Goal: Task Accomplishment & Management: Manage account settings

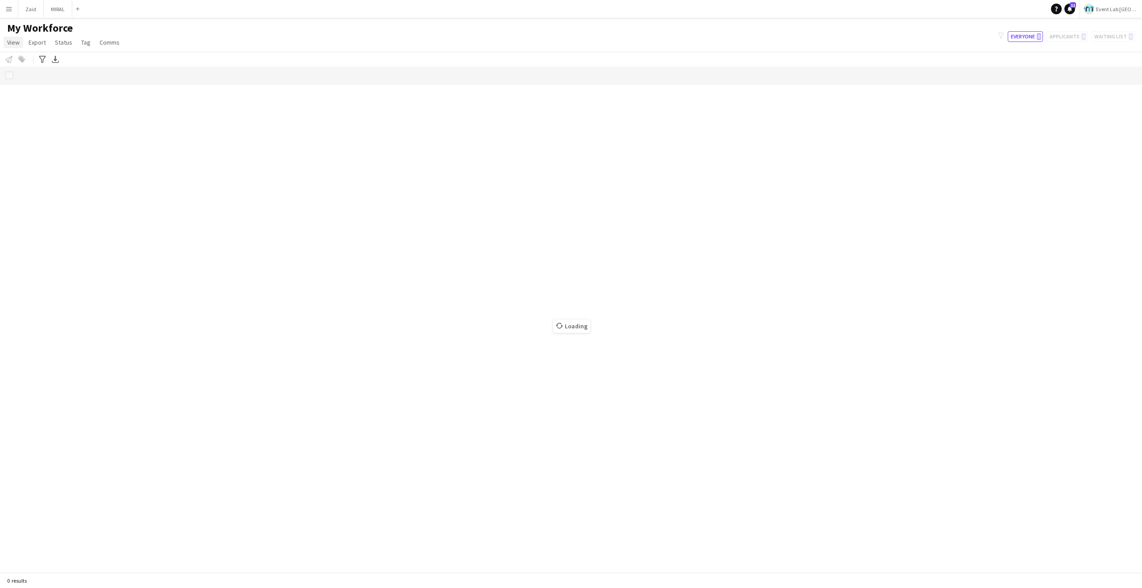
click at [10, 43] on span "View" at bounding box center [13, 42] width 12 height 8
click at [9, 7] on app-icon "Menu" at bounding box center [8, 8] width 7 height 7
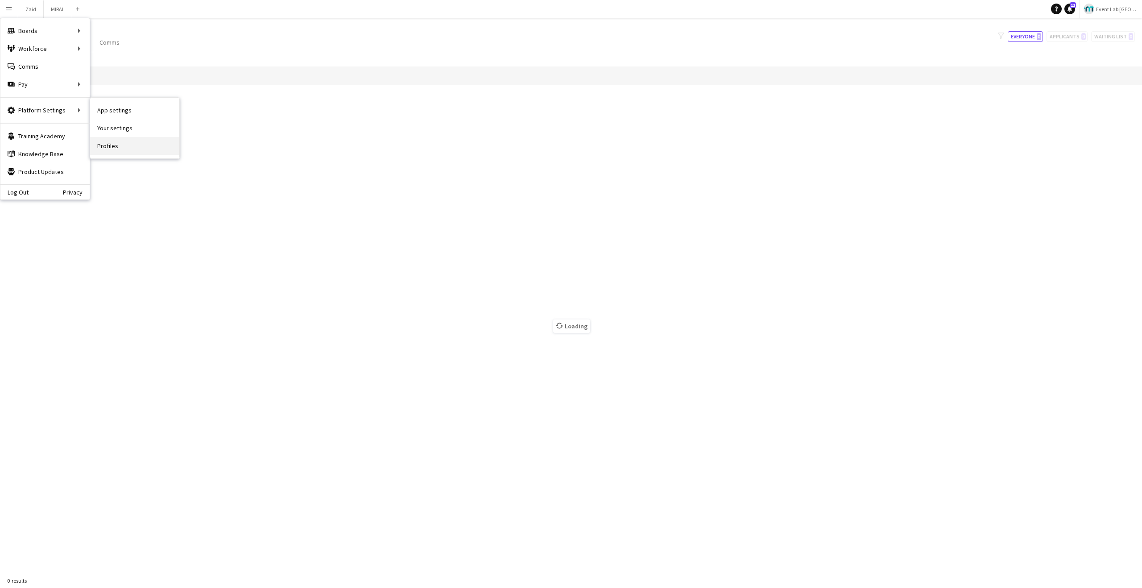
click at [113, 141] on link "Profiles" at bounding box center [134, 146] width 89 height 18
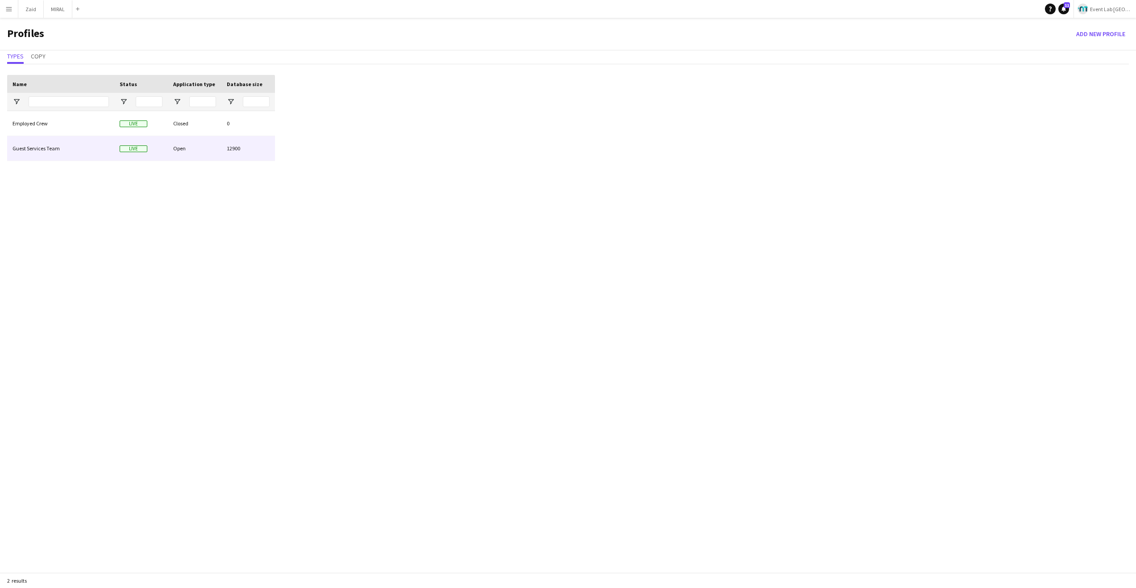
click at [80, 149] on div "Guest Services Team" at bounding box center [60, 148] width 107 height 25
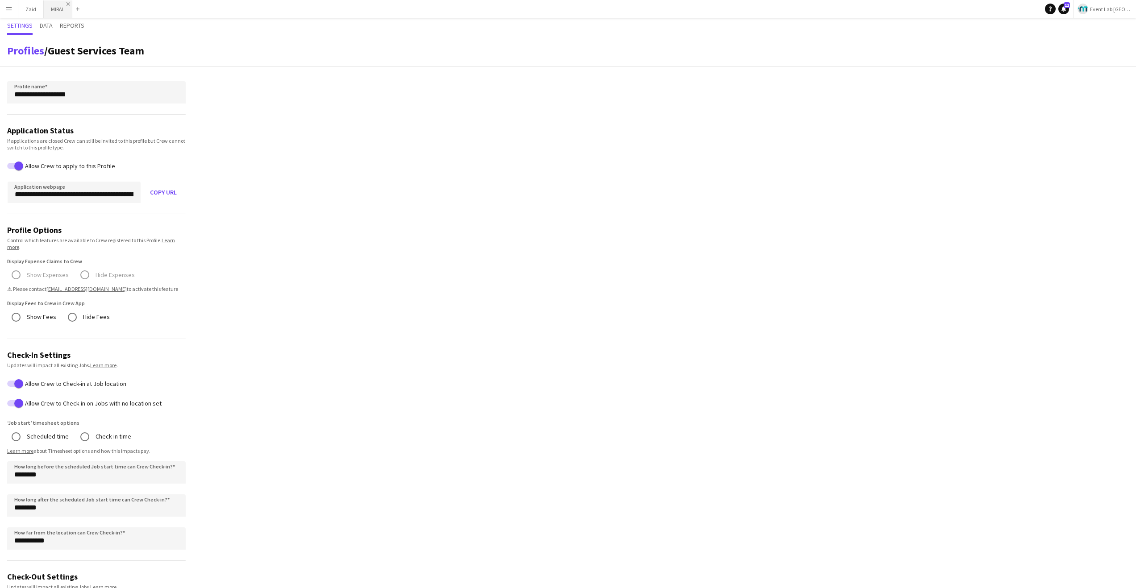
click at [67, 4] on app-icon "Close" at bounding box center [68, 4] width 4 height 4
click at [40, 4] on app-icon "Close" at bounding box center [40, 4] width 4 height 4
click at [47, 29] on span "Data" at bounding box center [46, 26] width 13 height 17
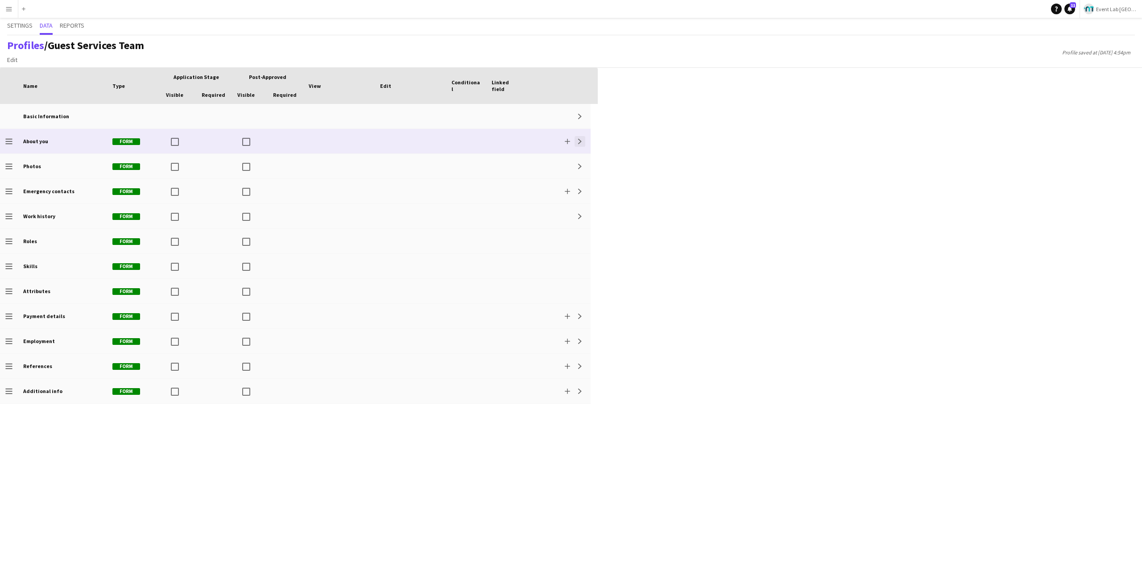
click at [582, 137] on button "Expand" at bounding box center [580, 141] width 11 height 11
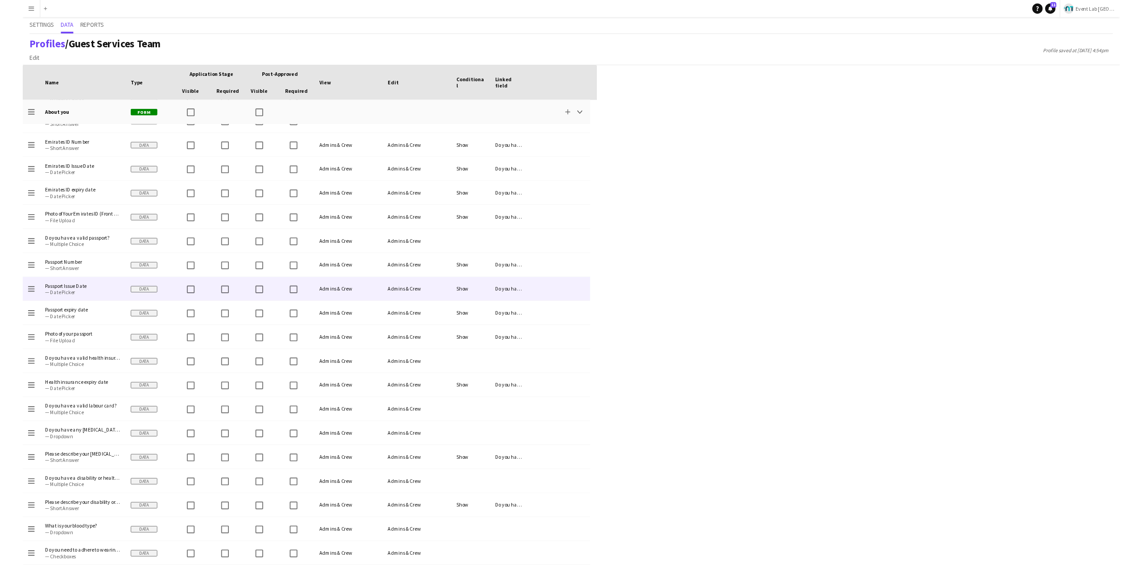
scroll to position [141, 0]
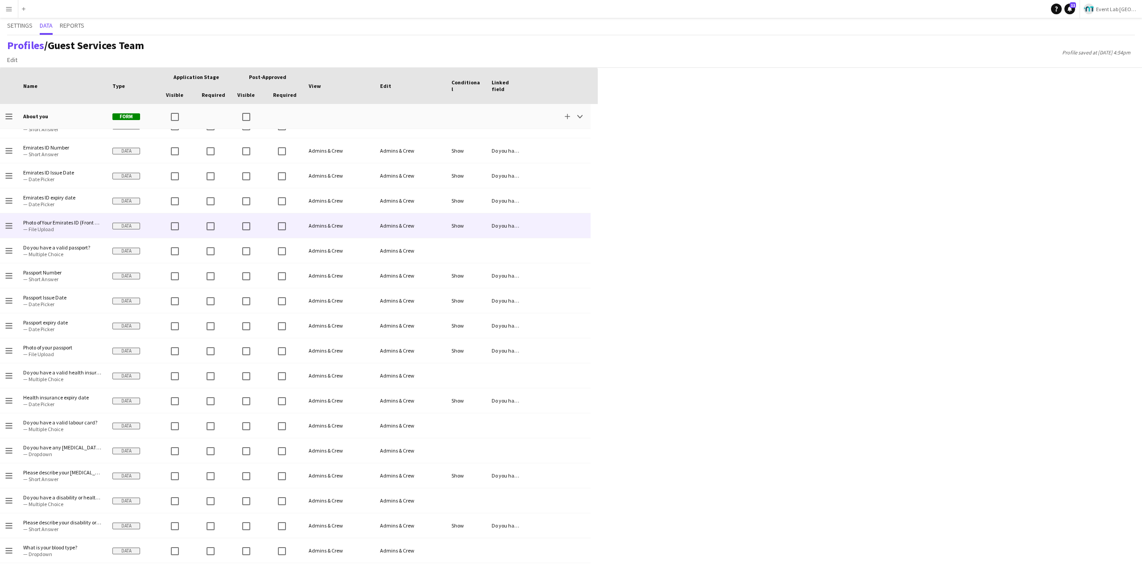
click at [71, 226] on span "— File Upload" at bounding box center [62, 229] width 79 height 7
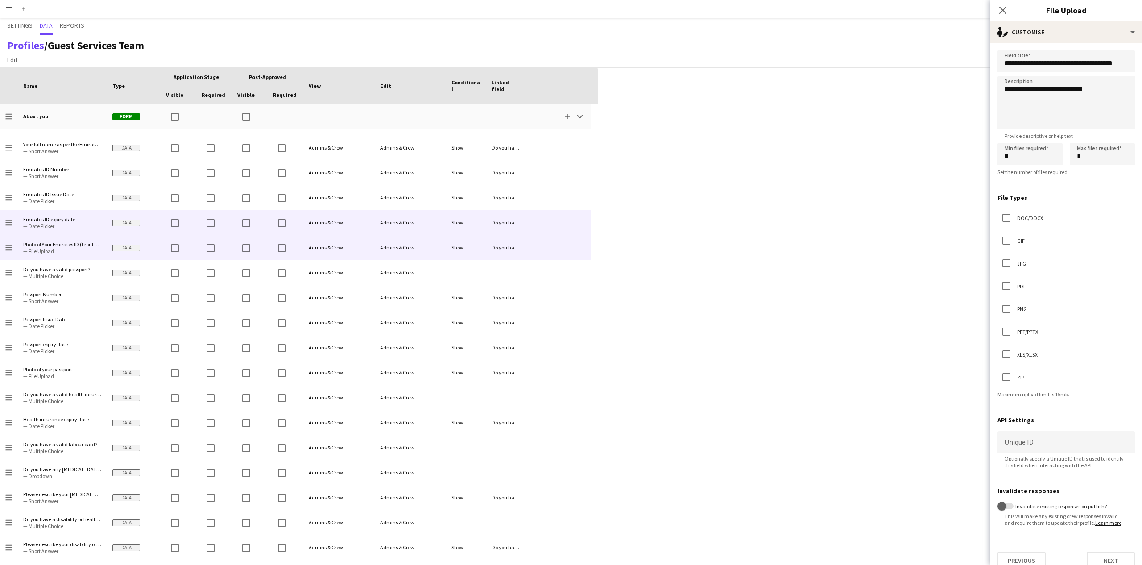
scroll to position [112, 0]
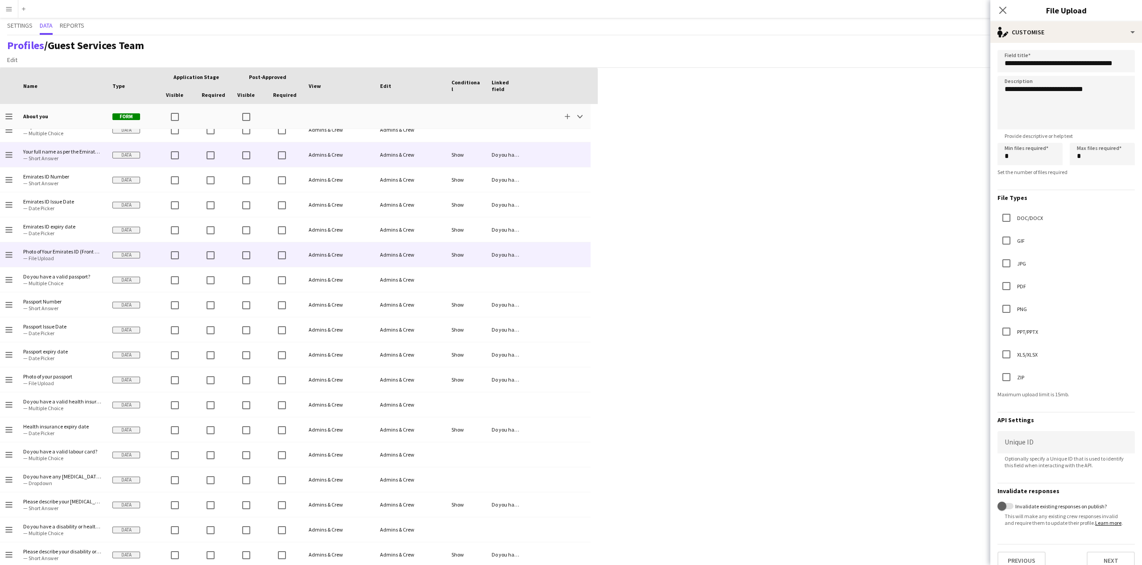
click at [70, 163] on span "Your full name as per the Emirates ID — Short Answer" at bounding box center [62, 154] width 79 height 25
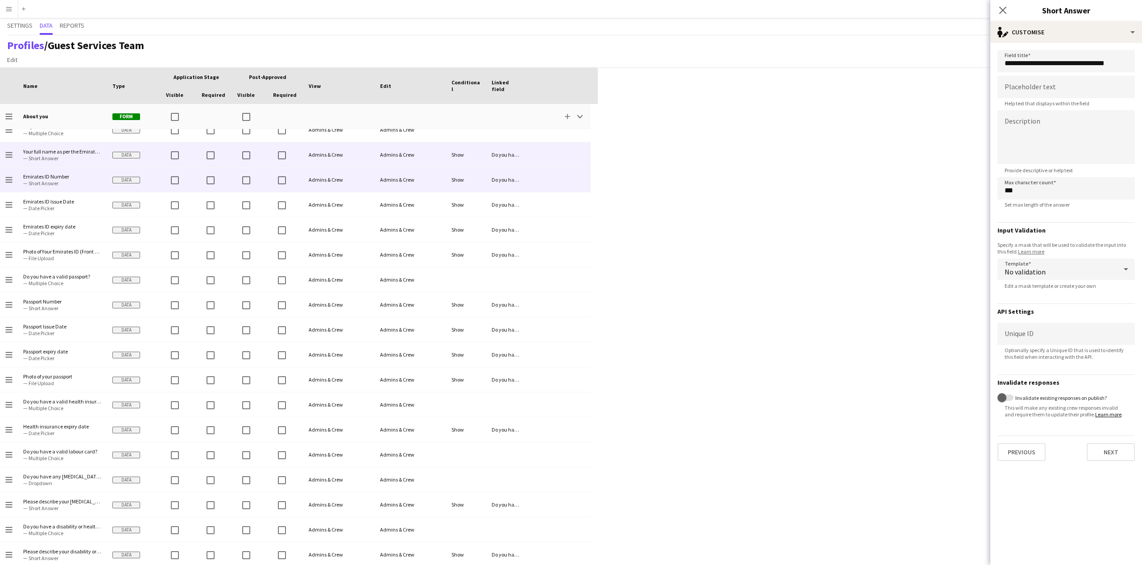
click at [43, 181] on span "— Short Answer" at bounding box center [62, 183] width 79 height 7
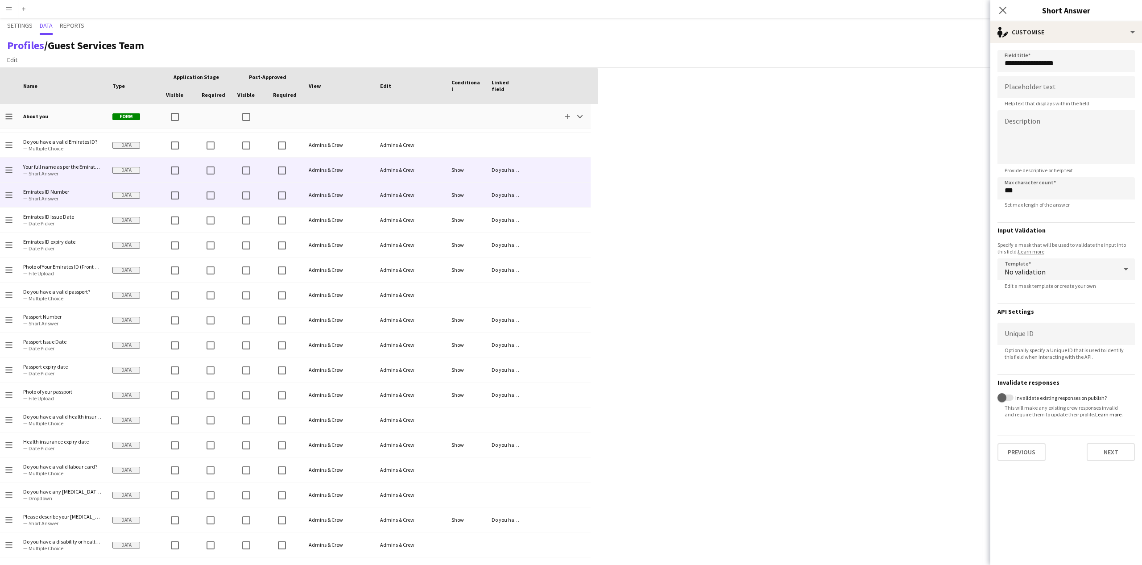
scroll to position [0, 0]
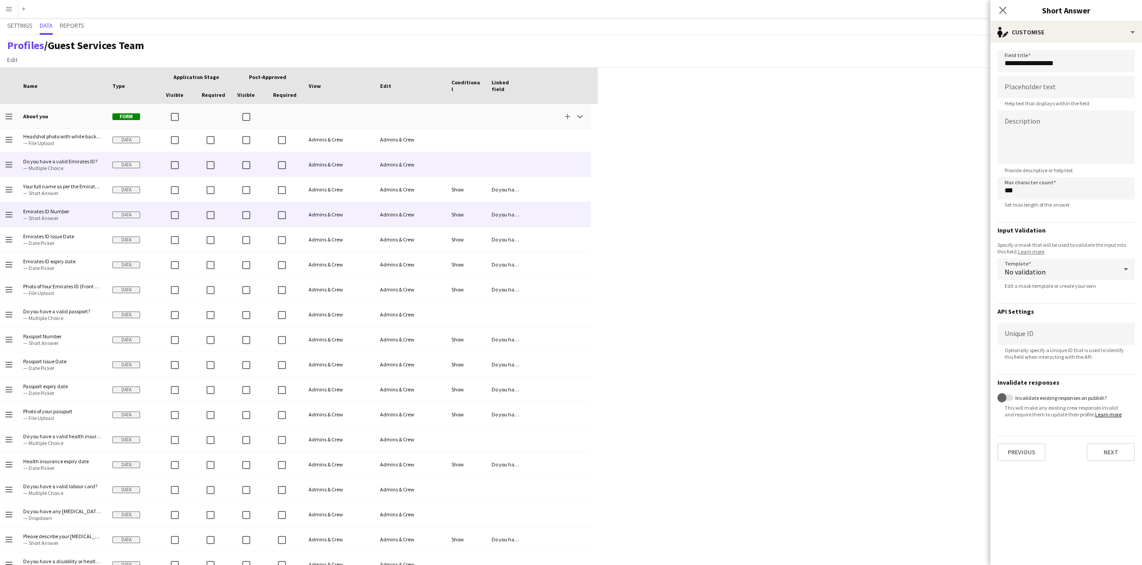
click at [40, 168] on span "— Multiple Choice" at bounding box center [62, 168] width 79 height 7
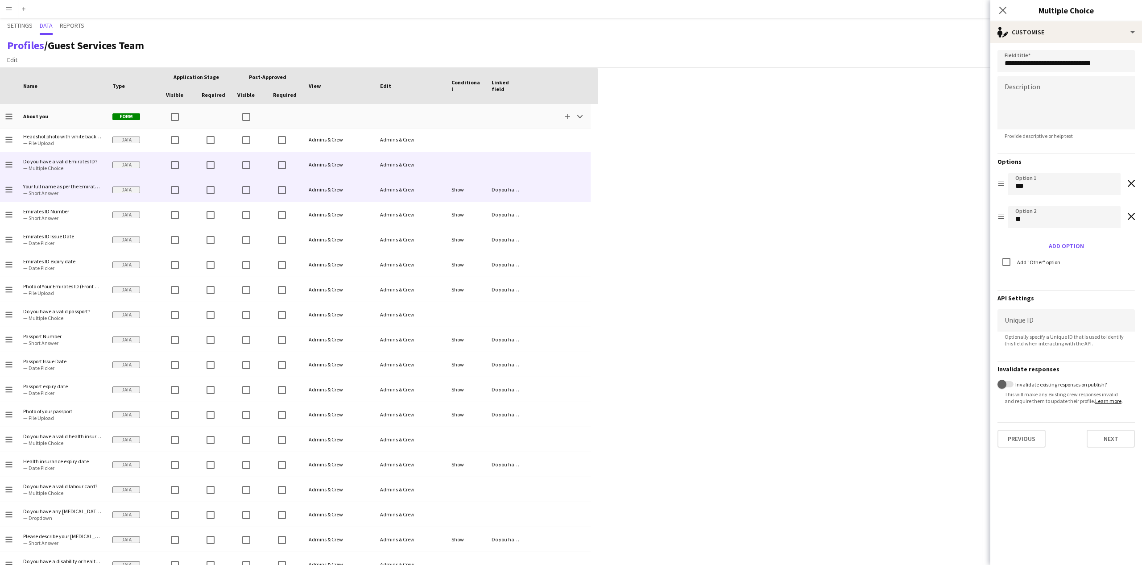
click at [58, 192] on span "— Short Answer" at bounding box center [62, 193] width 79 height 7
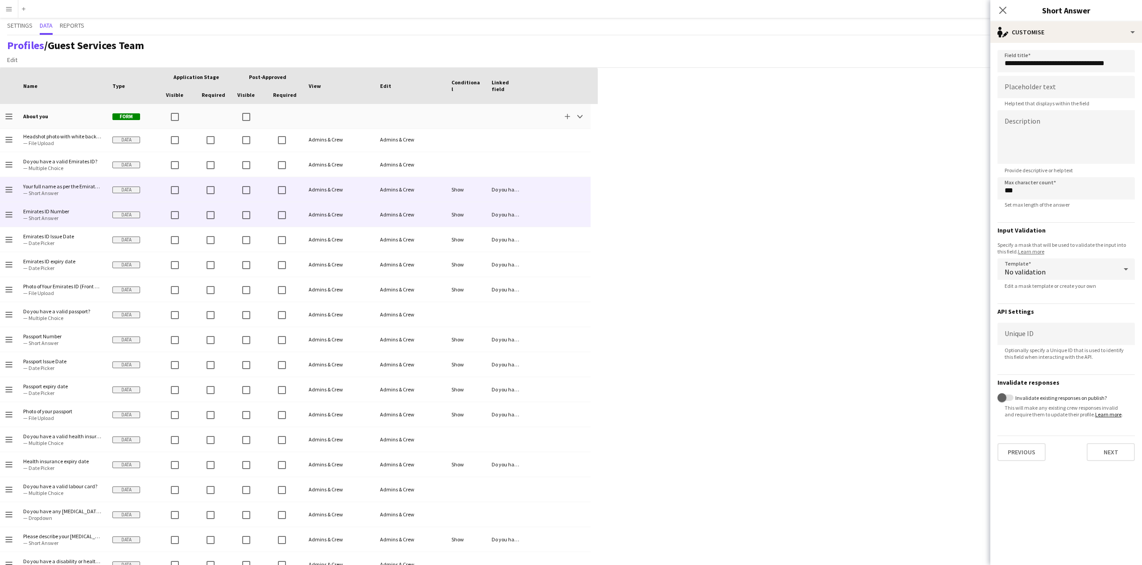
click at [68, 208] on span "Emirates ID Number" at bounding box center [62, 211] width 79 height 7
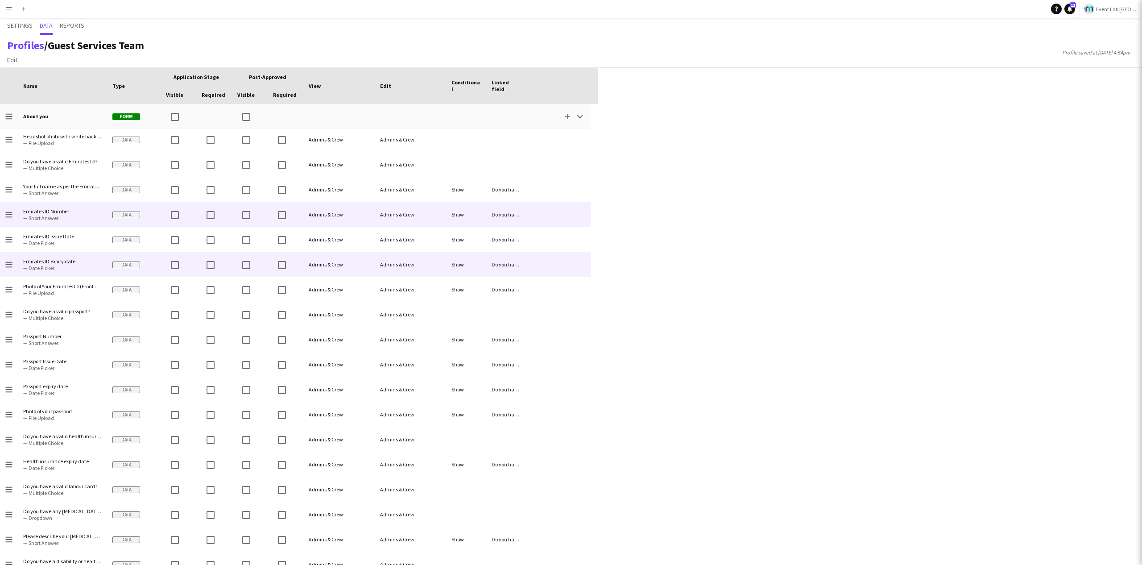
click at [65, 245] on span "— Date Picker" at bounding box center [62, 243] width 79 height 7
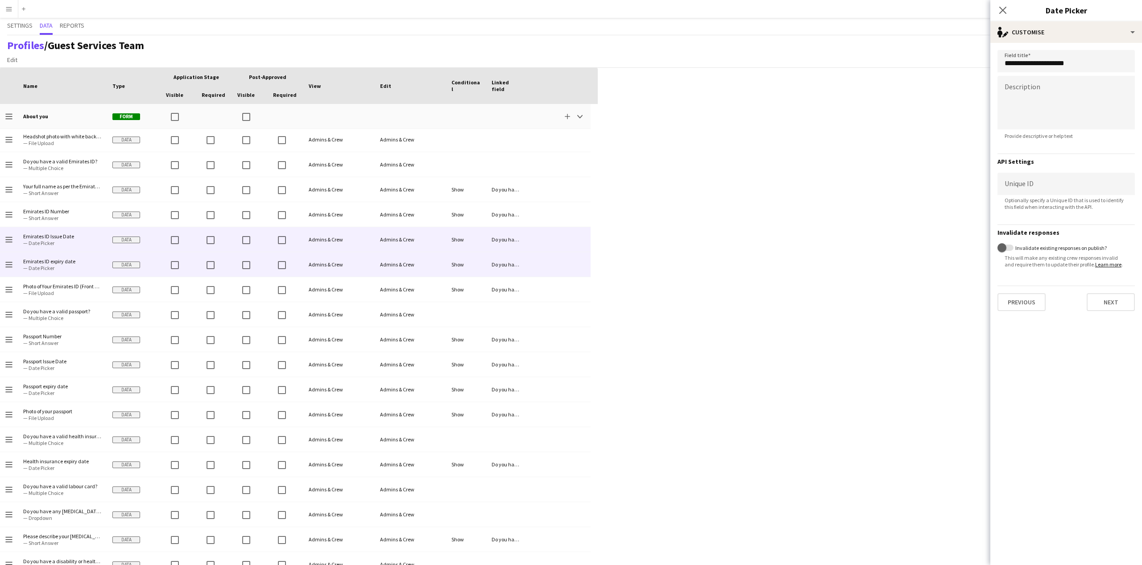
click at [64, 260] on span "Emirates ID expiry date" at bounding box center [62, 261] width 79 height 7
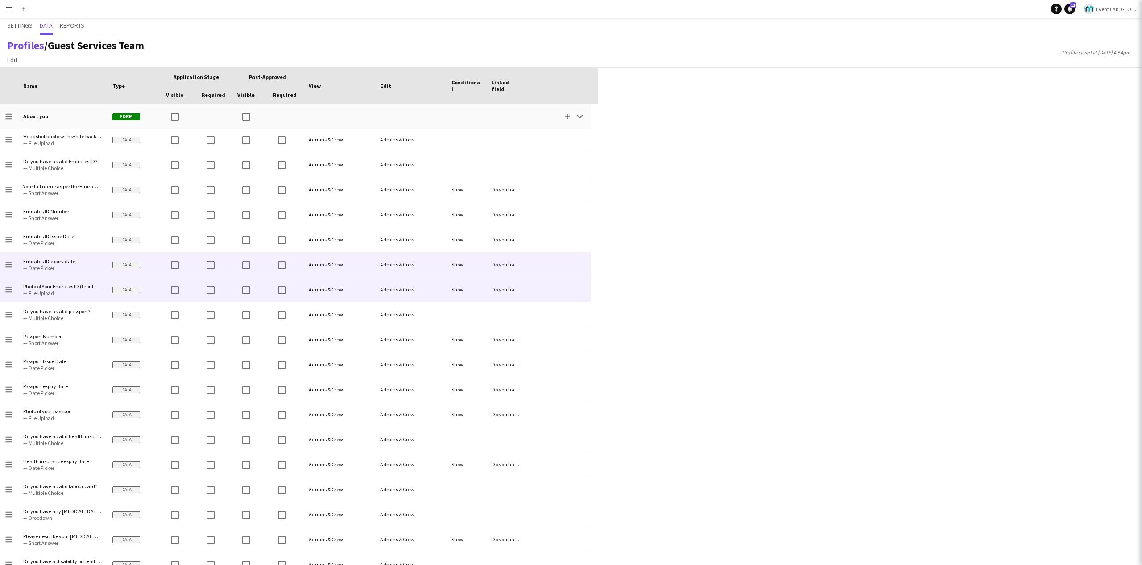
click at [66, 294] on span "— File Upload" at bounding box center [62, 293] width 79 height 7
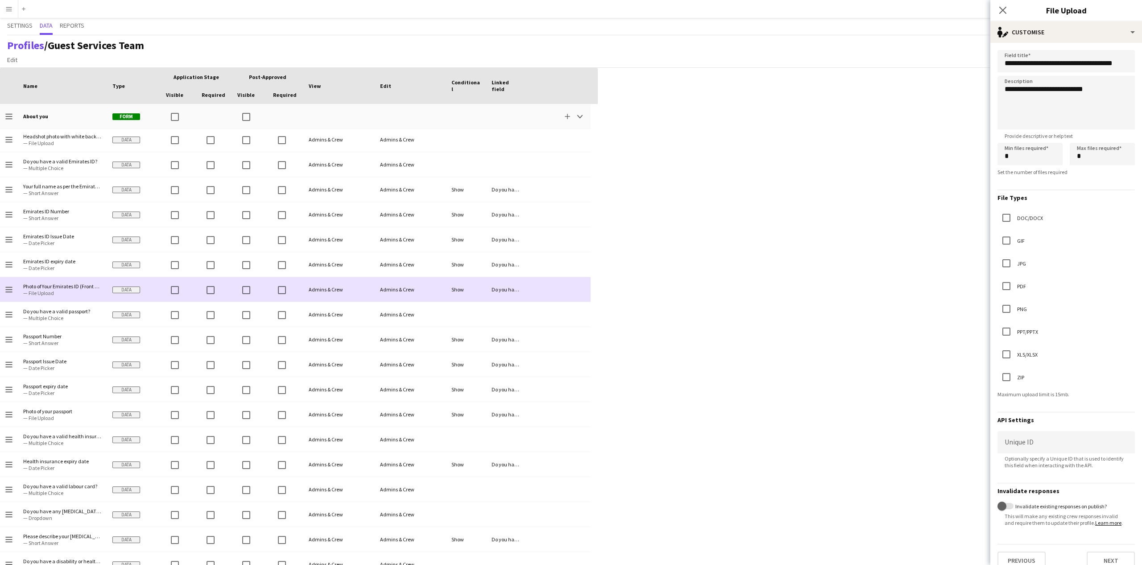
click at [58, 288] on span "Photo of Your Emirates ID (Front & Back)" at bounding box center [62, 286] width 79 height 7
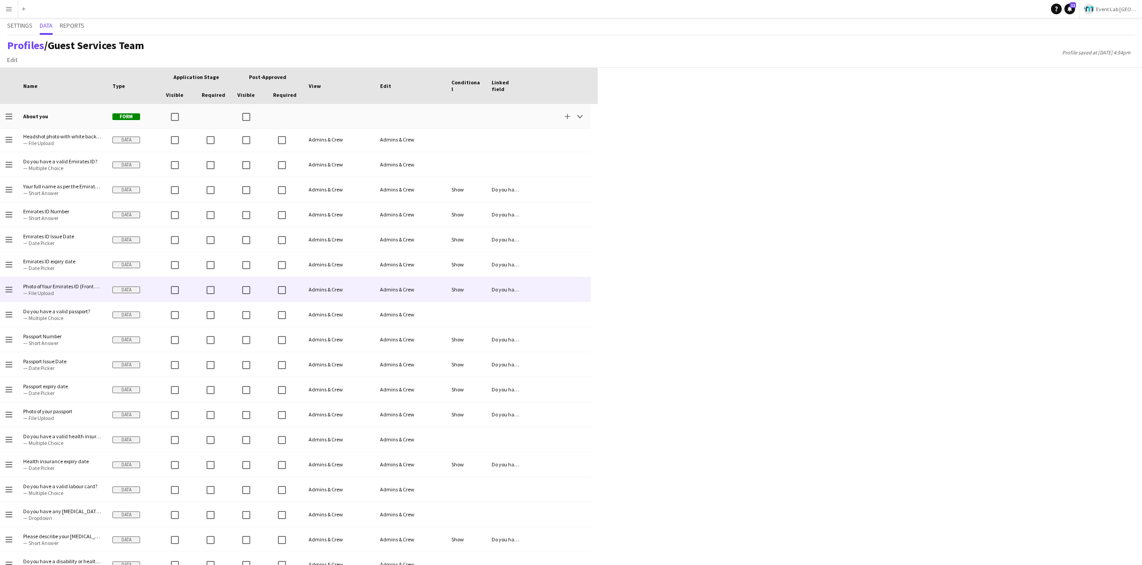
click at [57, 288] on span "Photo of Your Emirates ID (Front & Back)" at bounding box center [62, 286] width 79 height 7
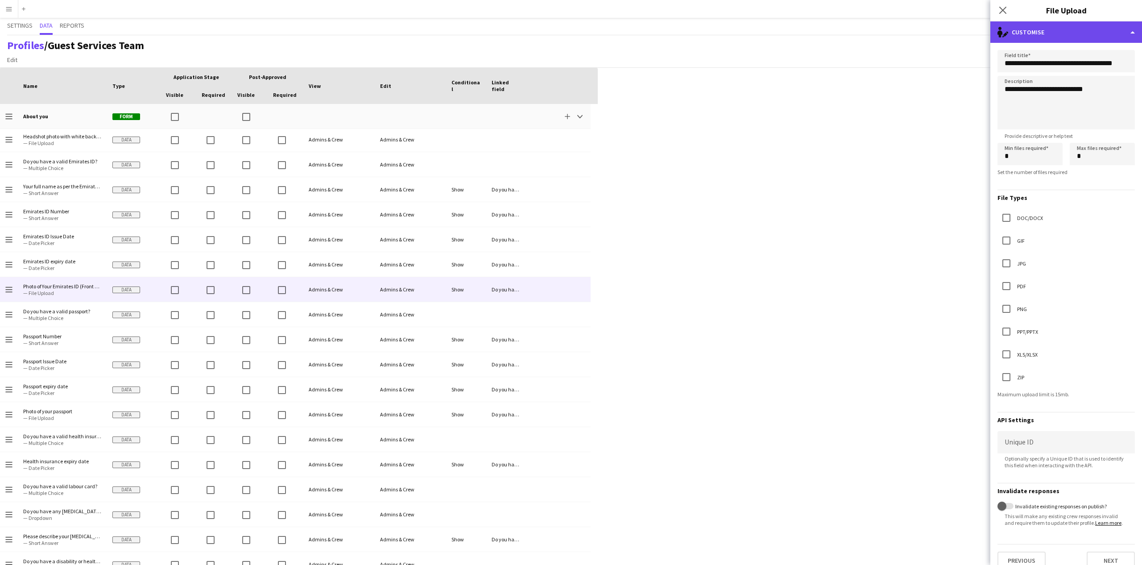
click at [1052, 25] on div "single-neutral-actions-edit-1 Customise" at bounding box center [1067, 31] width 152 height 21
click at [1078, 88] on div "Advanced settings Advanced settings" at bounding box center [1096, 88] width 88 height 18
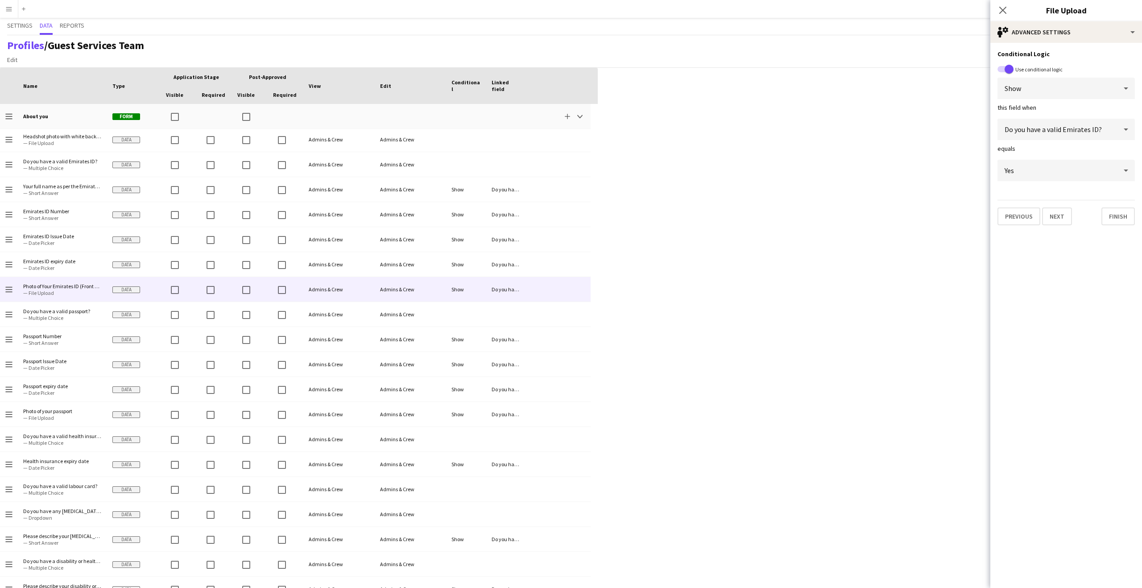
click at [12, 9] on app-icon "Menu" at bounding box center [8, 8] width 7 height 7
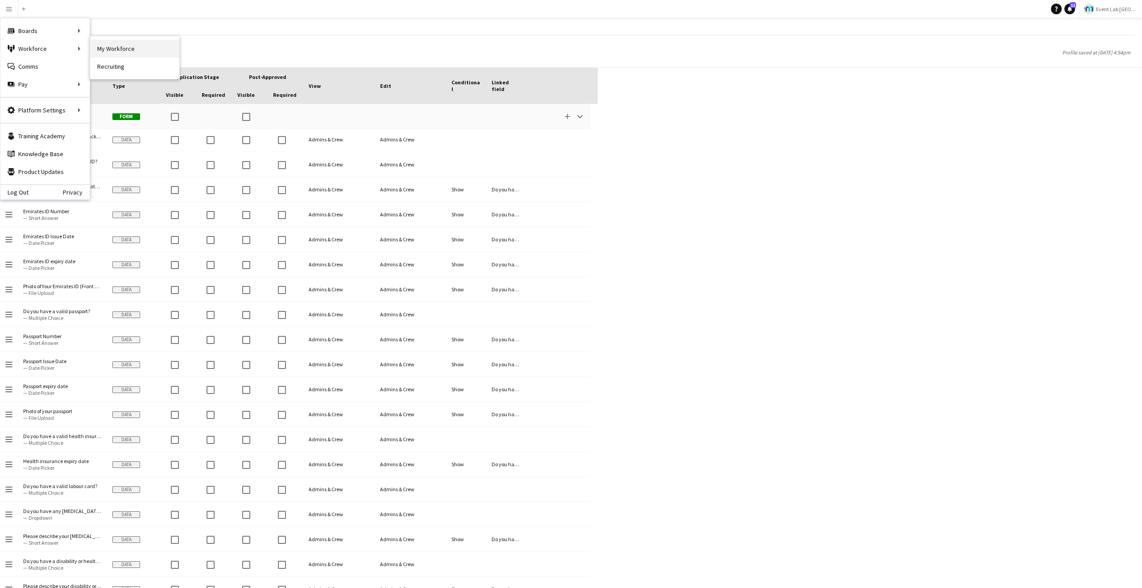
click at [104, 47] on link "My Workforce" at bounding box center [134, 49] width 89 height 18
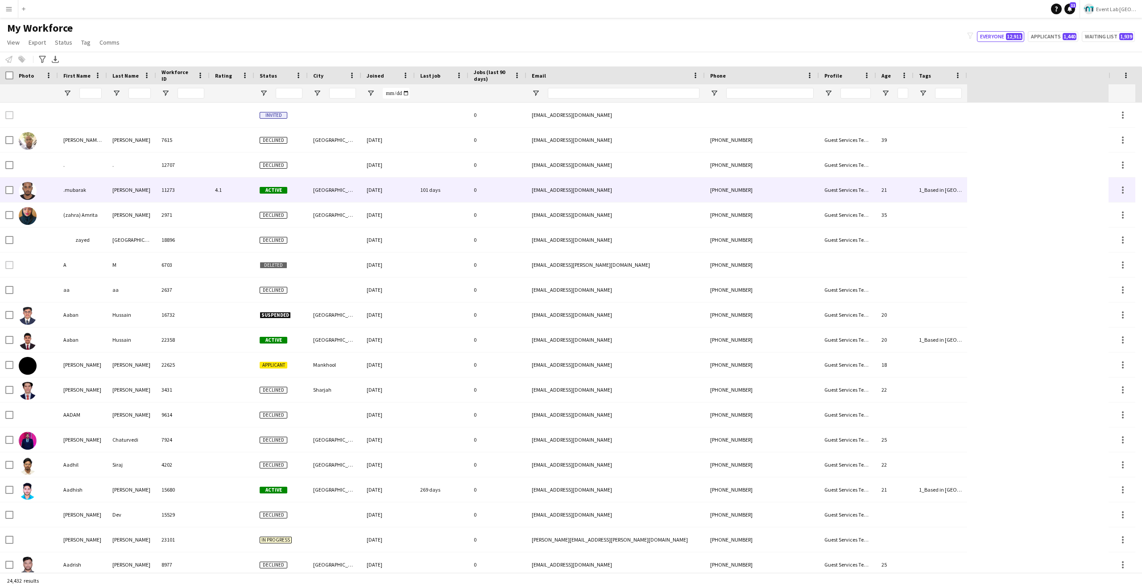
type input "*******"
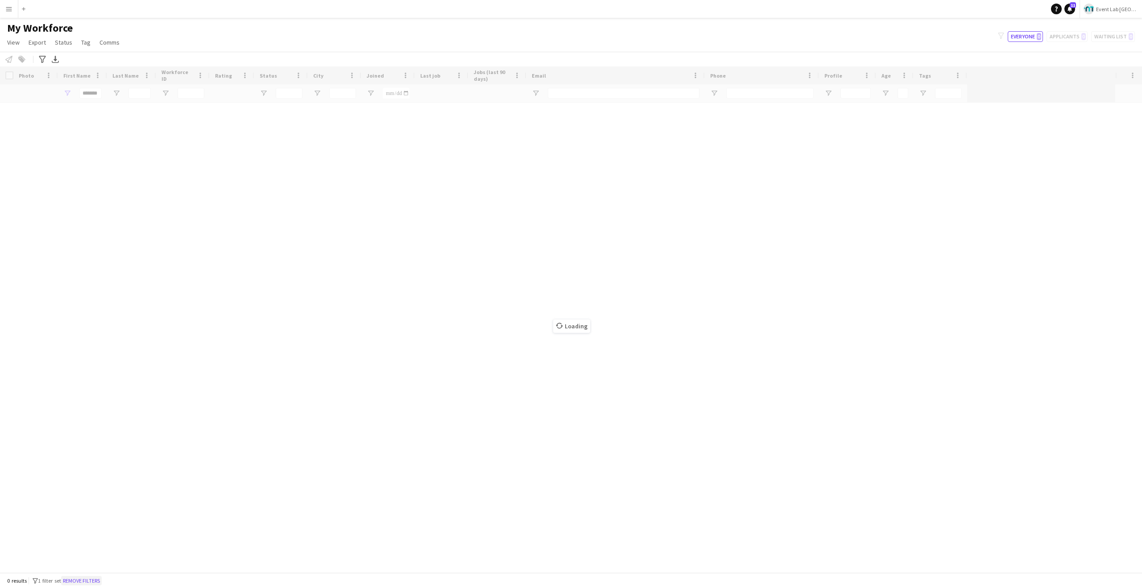
click at [99, 576] on button "Remove filters" at bounding box center [81, 581] width 41 height 10
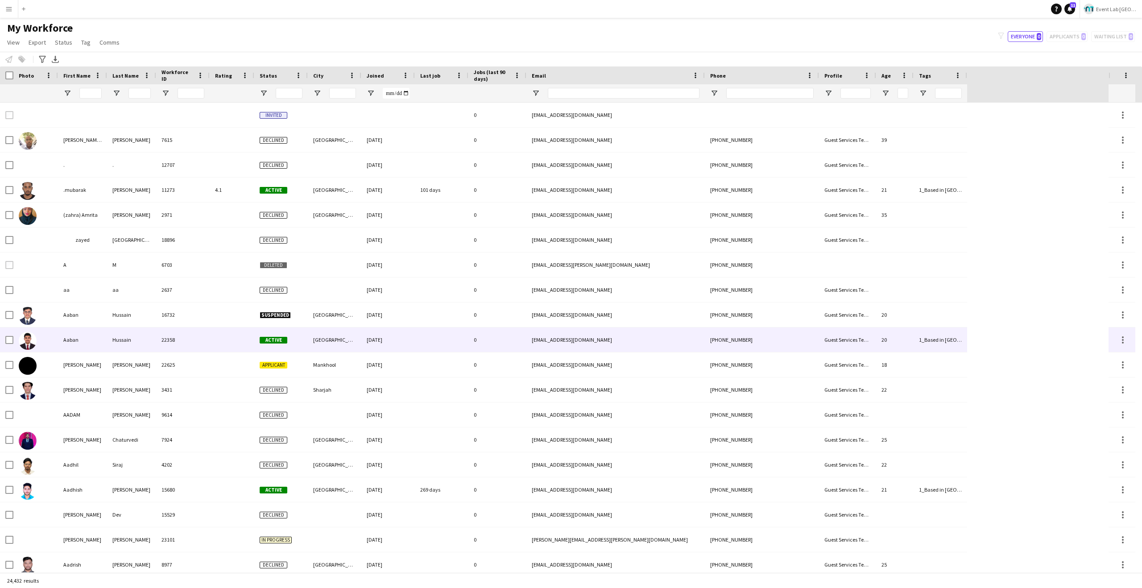
click at [308, 336] on div "[GEOGRAPHIC_DATA]" at bounding box center [335, 340] width 54 height 25
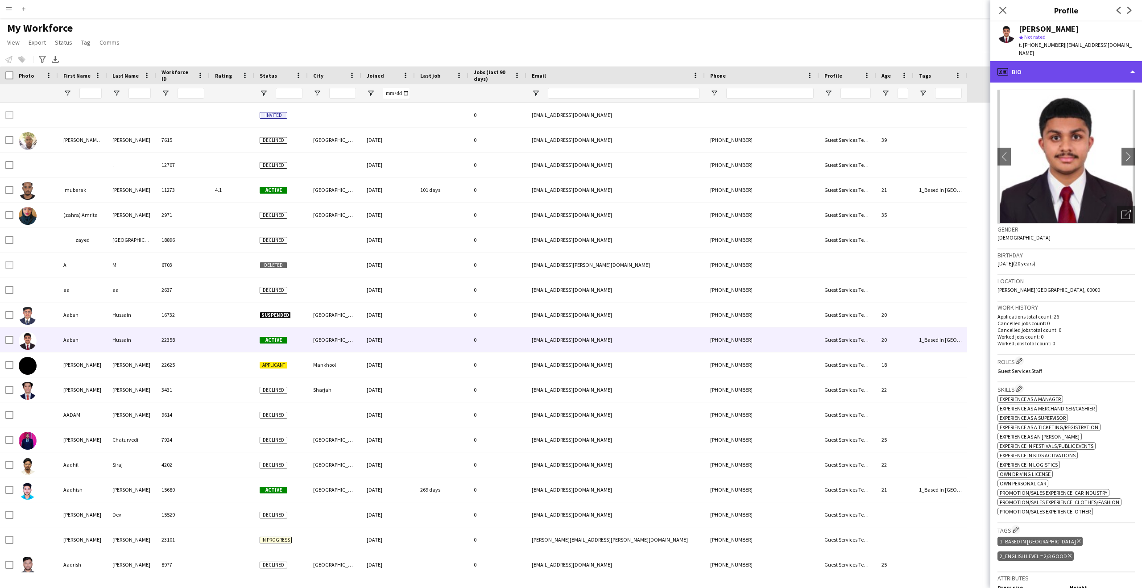
click at [1050, 61] on div "profile Bio" at bounding box center [1067, 71] width 152 height 21
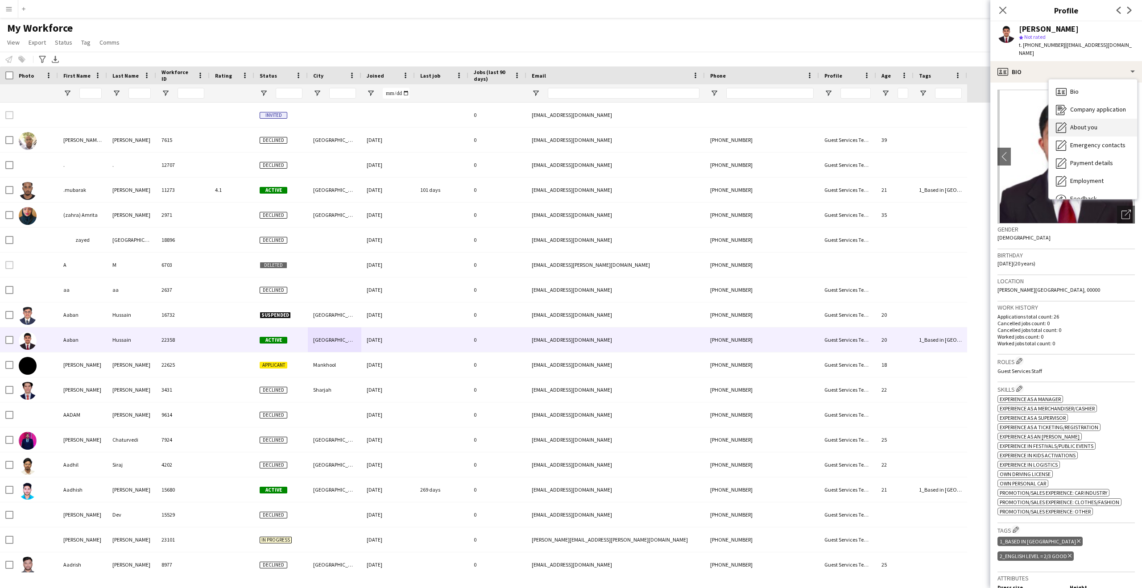
click at [1083, 123] on span "About you" at bounding box center [1083, 127] width 27 height 8
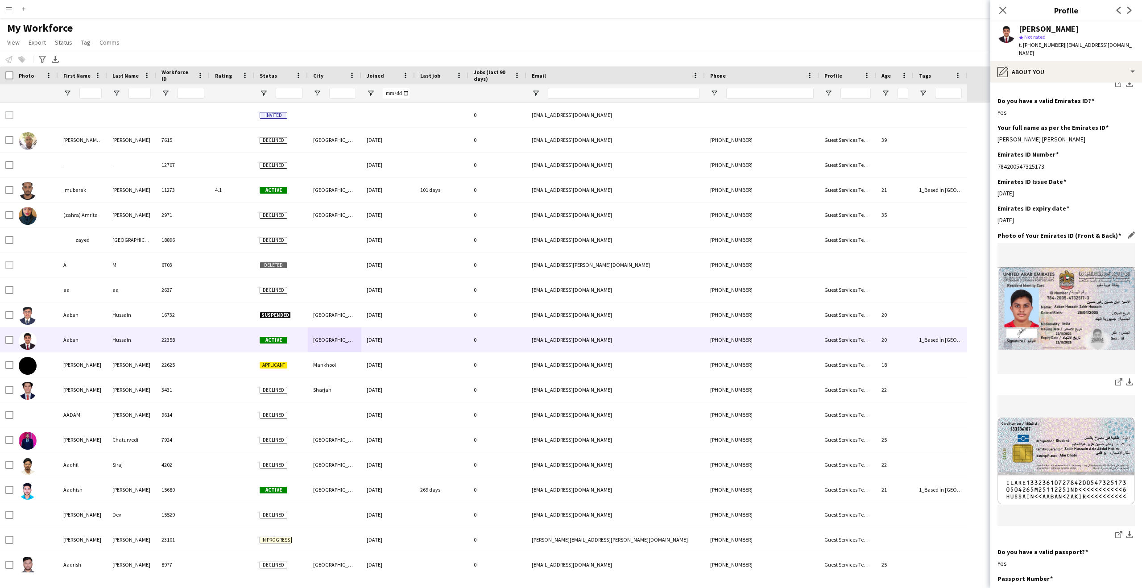
scroll to position [399, 0]
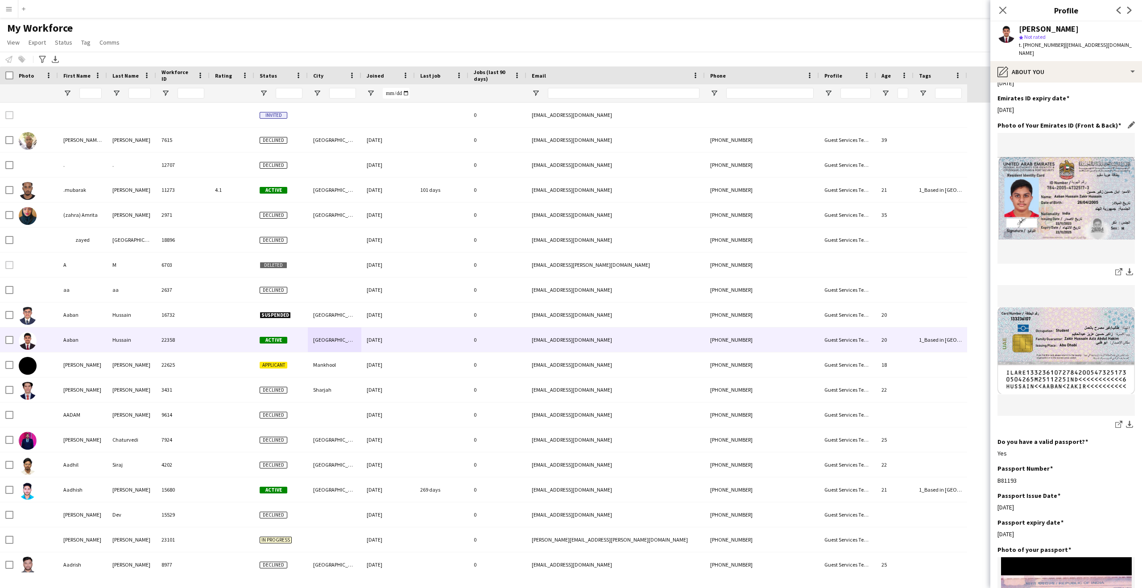
click at [1076, 158] on figure at bounding box center [1066, 198] width 137 height 131
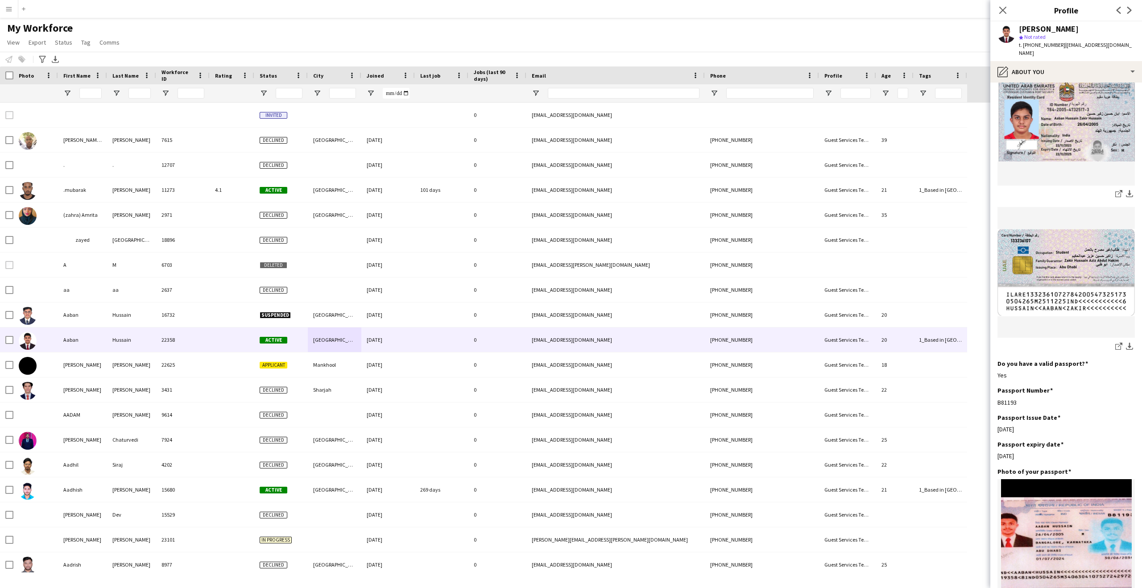
scroll to position [475, 0]
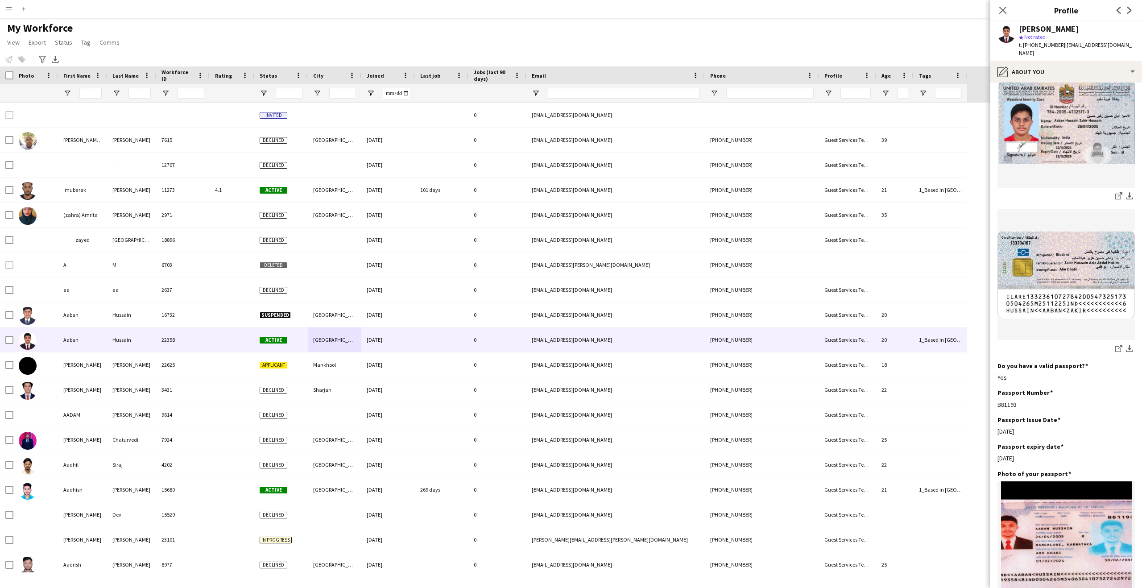
click at [1050, 179] on figure at bounding box center [1066, 122] width 137 height 131
click at [1025, 178] on figure at bounding box center [1066, 122] width 137 height 131
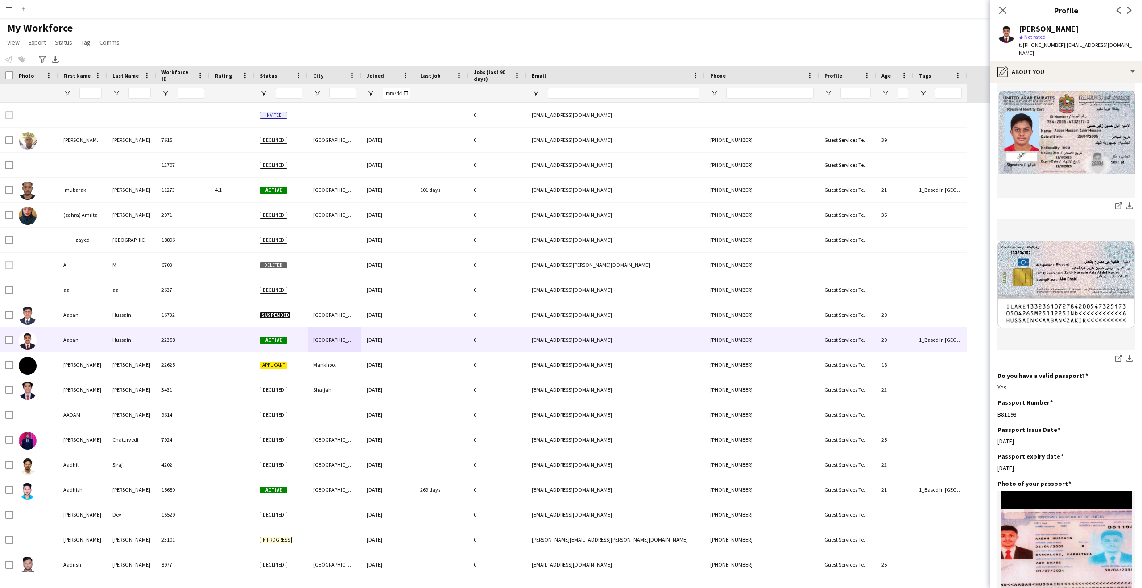
click at [10, 11] on app-icon "Menu" at bounding box center [8, 8] width 7 height 7
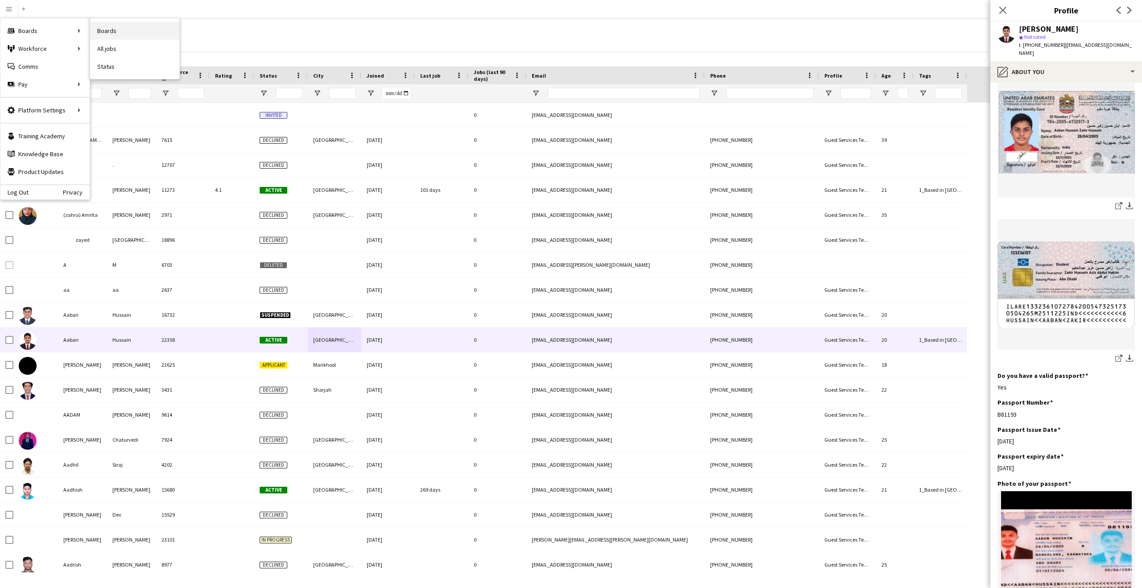
click at [102, 31] on link "Boards" at bounding box center [134, 31] width 89 height 18
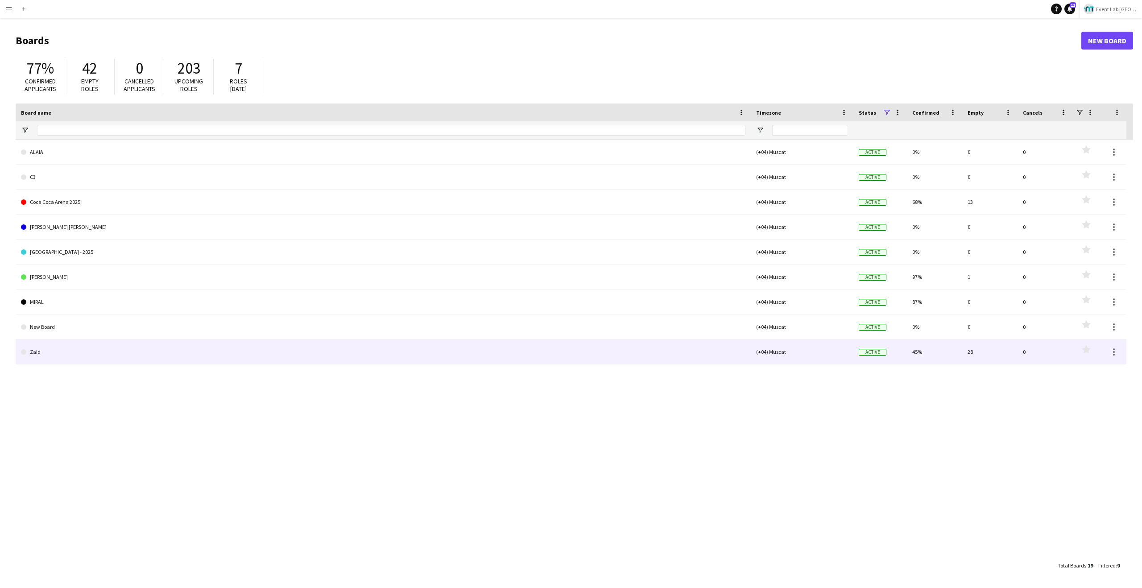
click at [45, 356] on link "Zaid" at bounding box center [383, 352] width 725 height 25
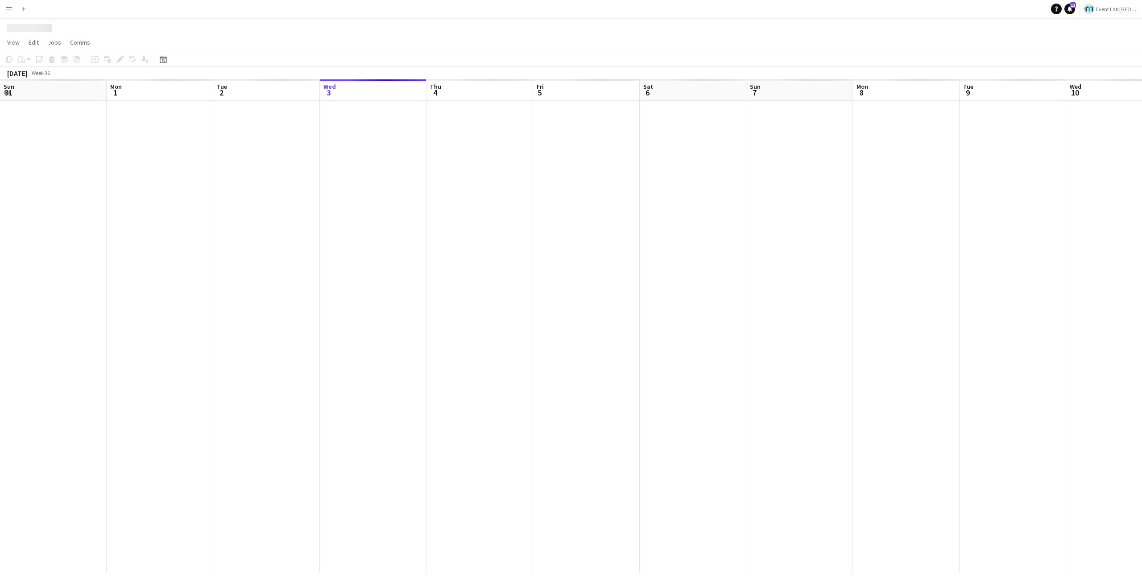
scroll to position [0, 213]
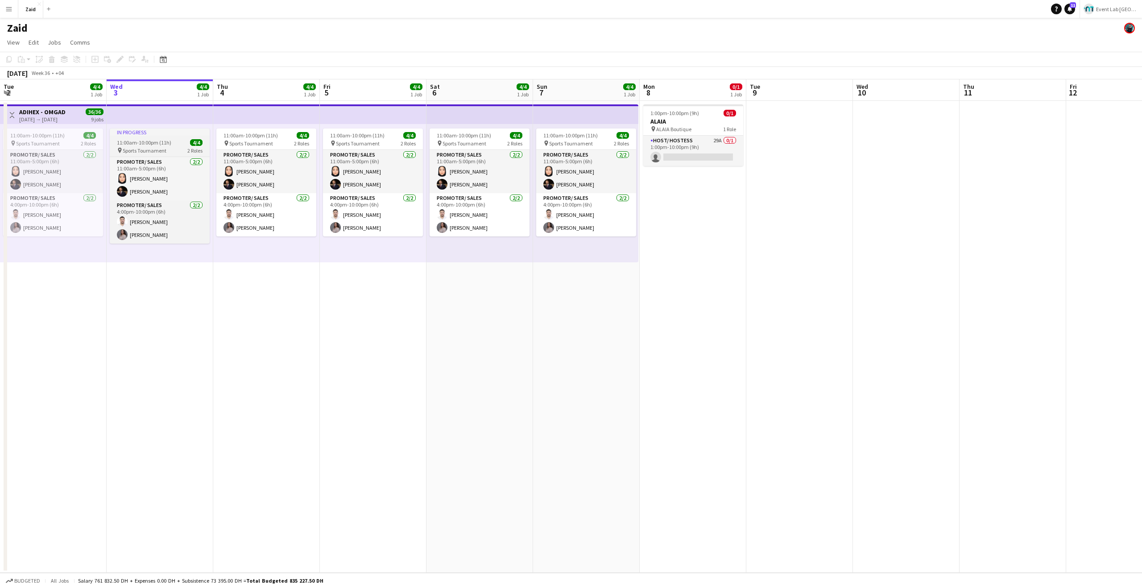
click at [171, 145] on div "11:00am-10:00pm (11h) 4/4" at bounding box center [160, 142] width 100 height 7
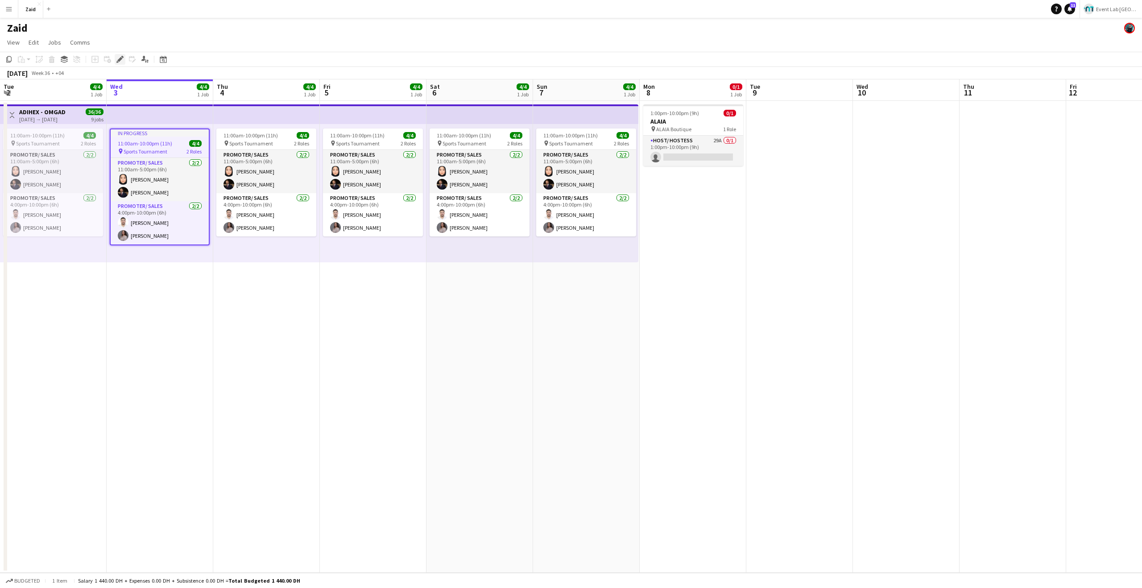
click at [119, 63] on div "Edit" at bounding box center [120, 59] width 11 height 11
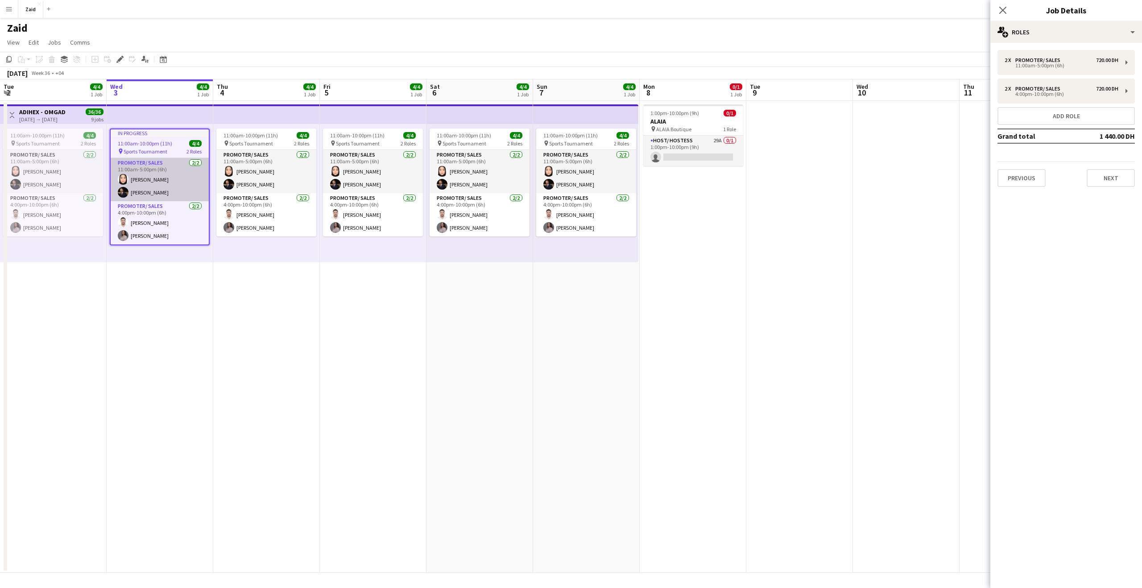
click at [145, 189] on app-card-role "Promoter/ Sales [DATE] 11:00am-5:00pm (6h) [PERSON_NAME] [PERSON_NAME]" at bounding box center [160, 179] width 98 height 43
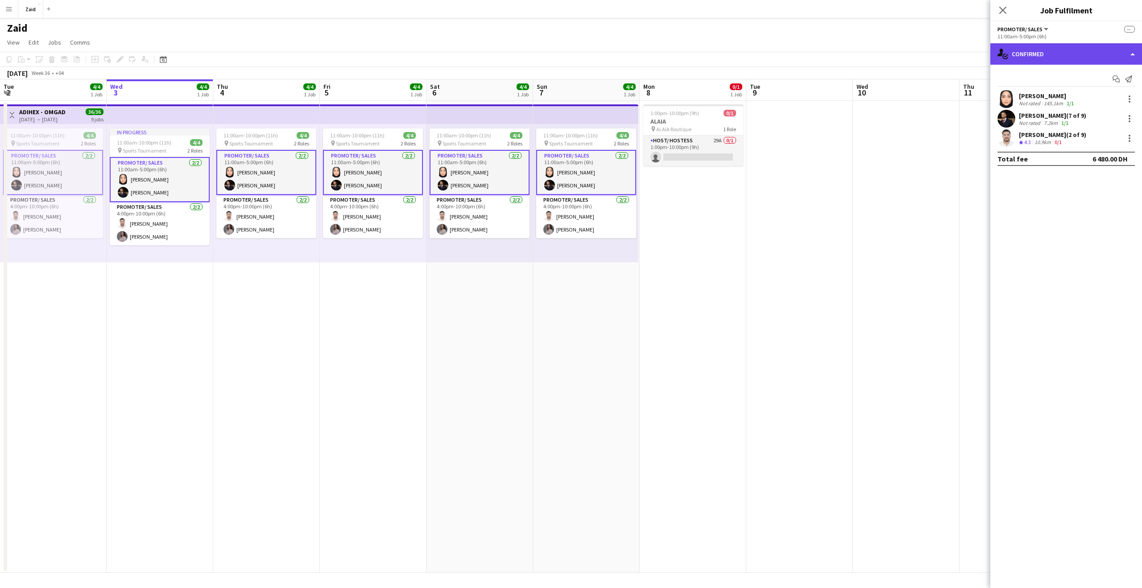
click at [1015, 56] on div "single-neutral-actions-check-2 Confirmed" at bounding box center [1067, 53] width 152 height 21
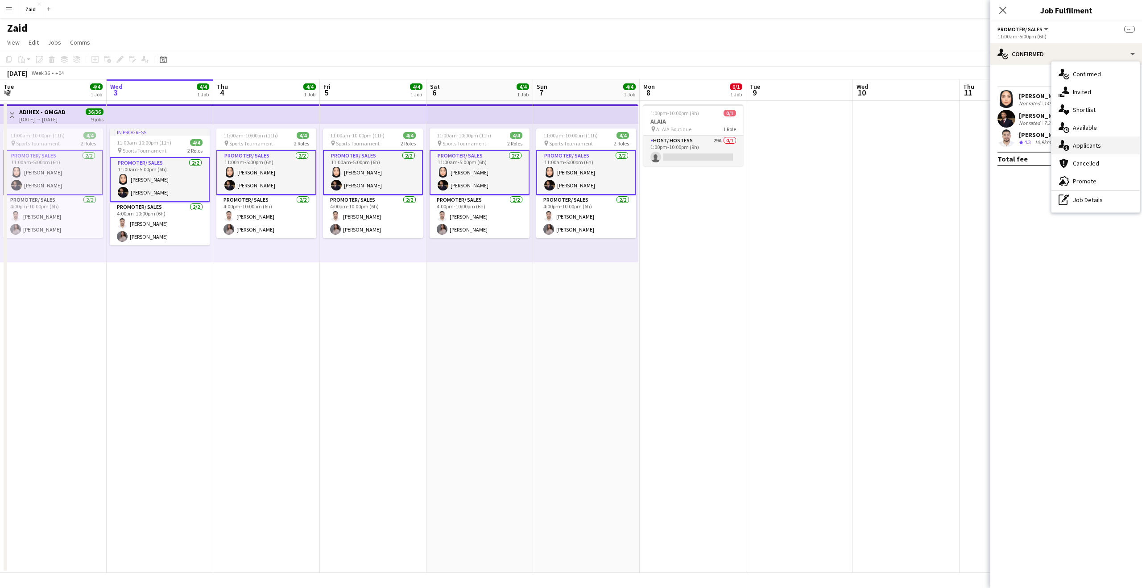
click at [1080, 145] on span "Applicants" at bounding box center [1087, 145] width 28 height 8
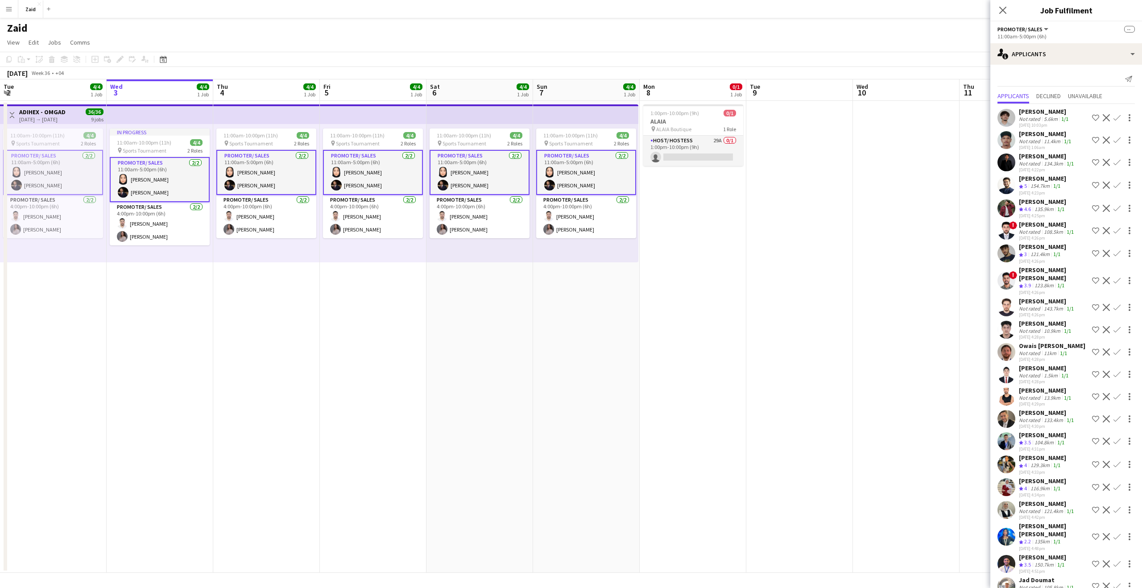
click at [998, 11] on app-icon "Close pop-in" at bounding box center [1003, 10] width 11 height 11
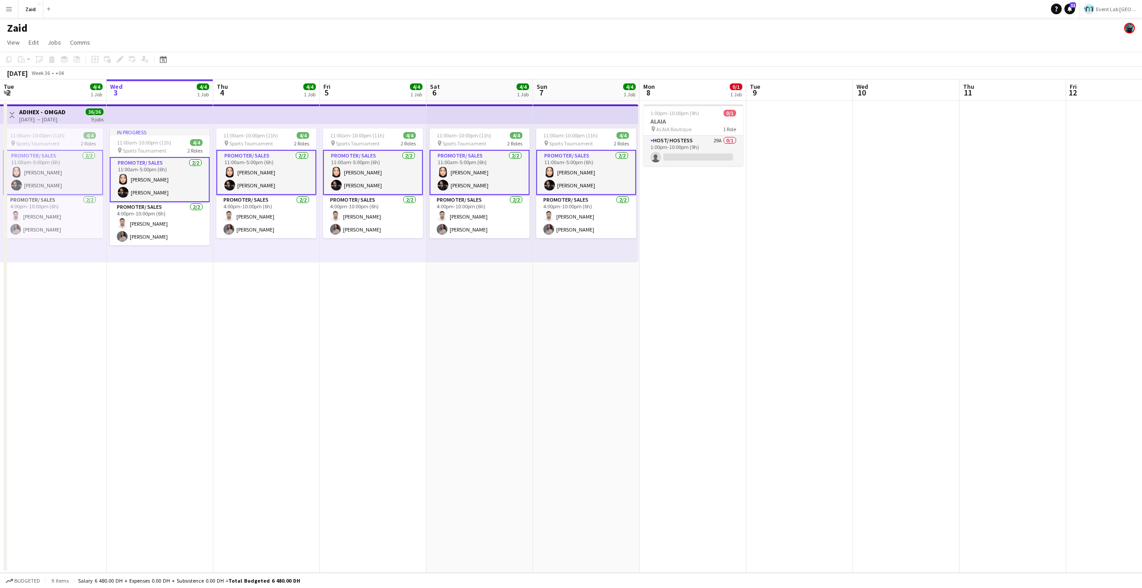
click at [1003, 10] on app-navbar "Menu Boards Boards Boards All jobs Status Workforce Workforce My Workforce Recr…" at bounding box center [571, 9] width 1142 height 18
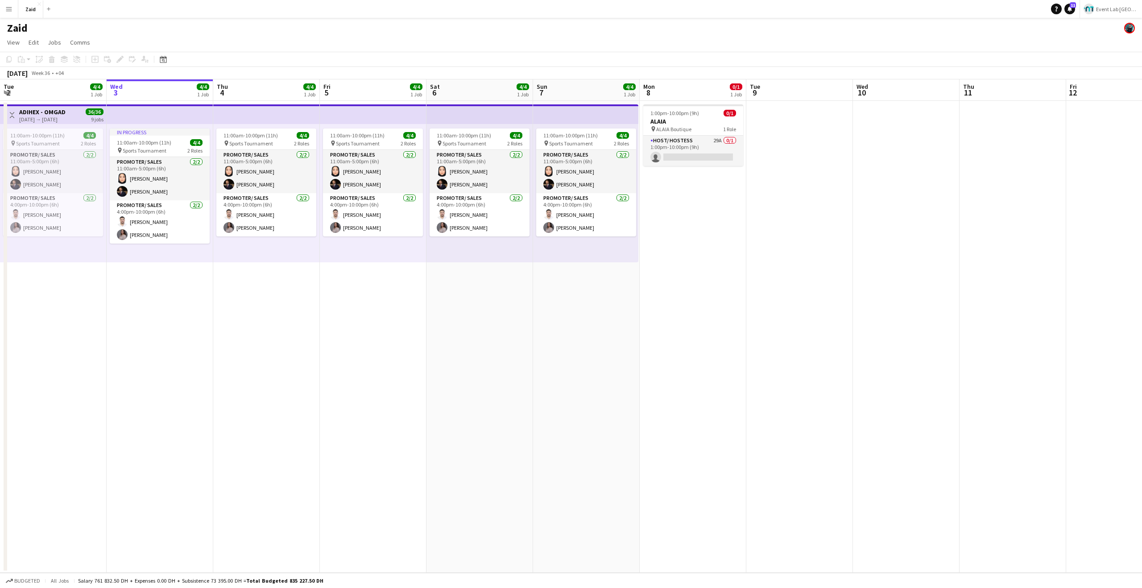
click at [375, 18] on div "Zaid" at bounding box center [571, 26] width 1142 height 17
click at [6, 5] on app-icon "Menu" at bounding box center [8, 8] width 7 height 7
click at [39, 2] on app-icon "Close" at bounding box center [39, 4] width 4 height 4
